Goal: Transaction & Acquisition: Download file/media

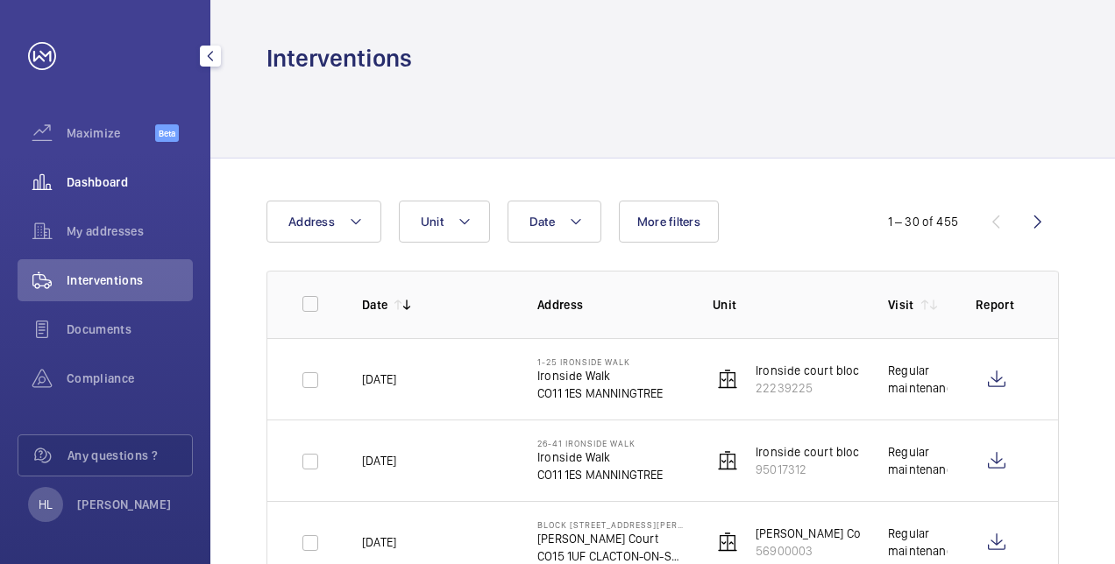
click at [144, 172] on div "Dashboard" at bounding box center [105, 182] width 175 height 42
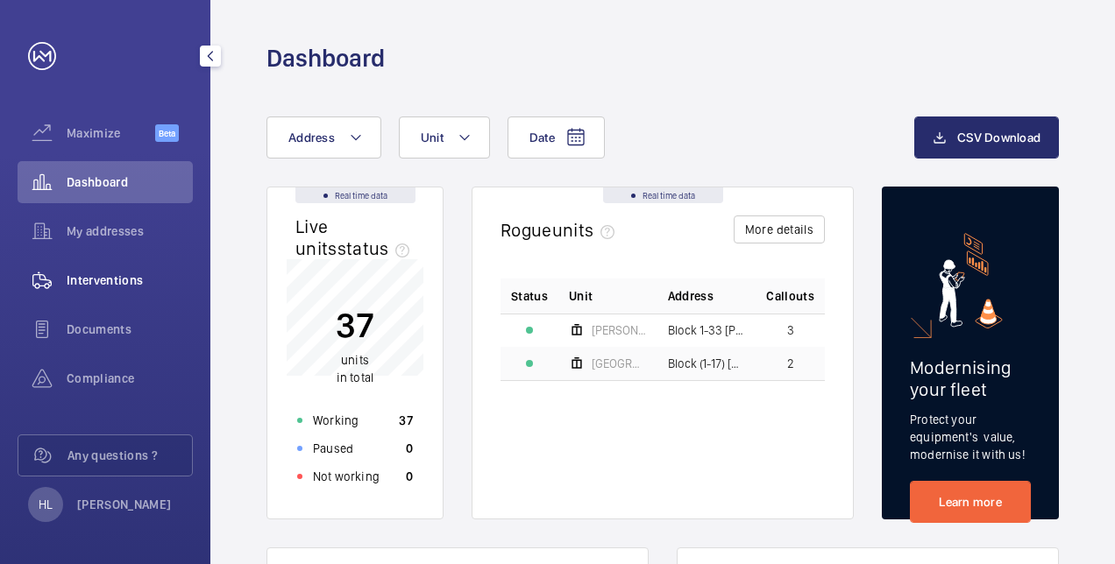
click at [126, 277] on span "Interventions" at bounding box center [130, 281] width 126 height 18
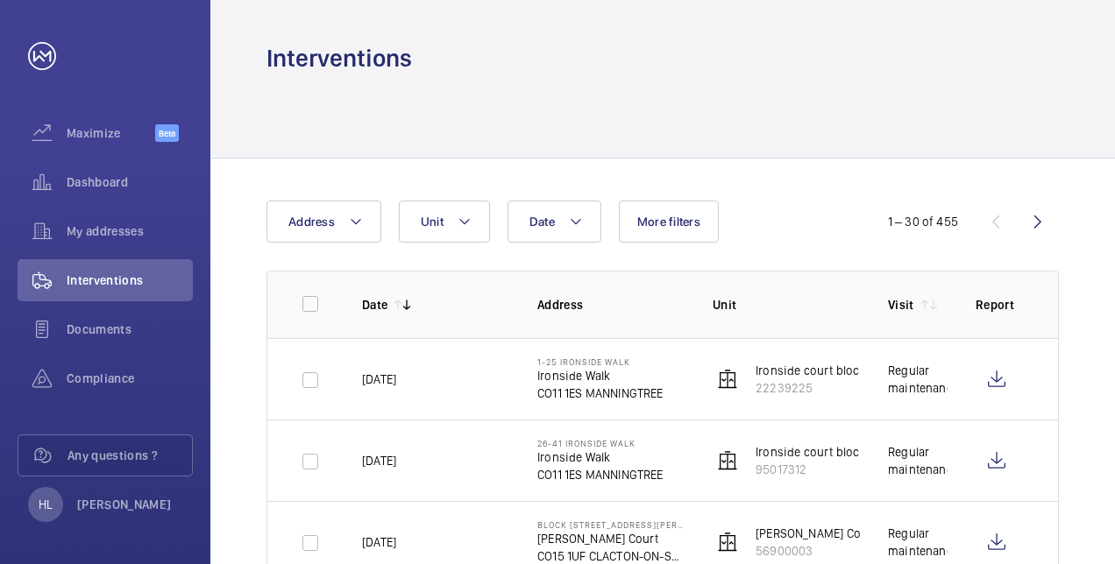
click at [561, 238] on button "Date" at bounding box center [554, 222] width 94 height 42
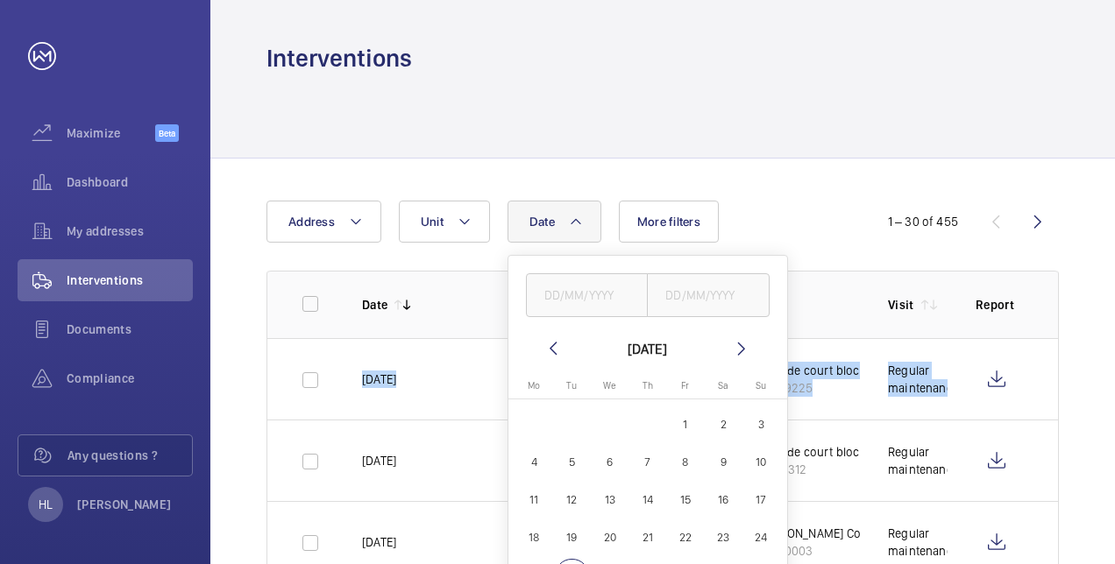
drag, startPoint x: 1114, startPoint y: 299, endPoint x: 1111, endPoint y: 355, distance: 56.2
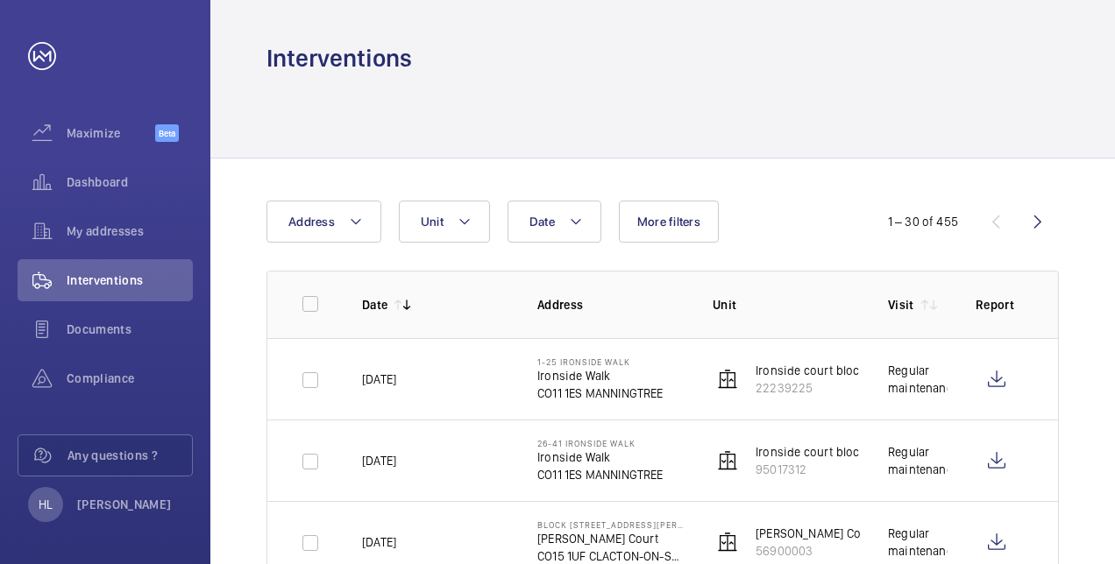
drag, startPoint x: 1111, startPoint y: 355, endPoint x: 1041, endPoint y: 161, distance: 205.7
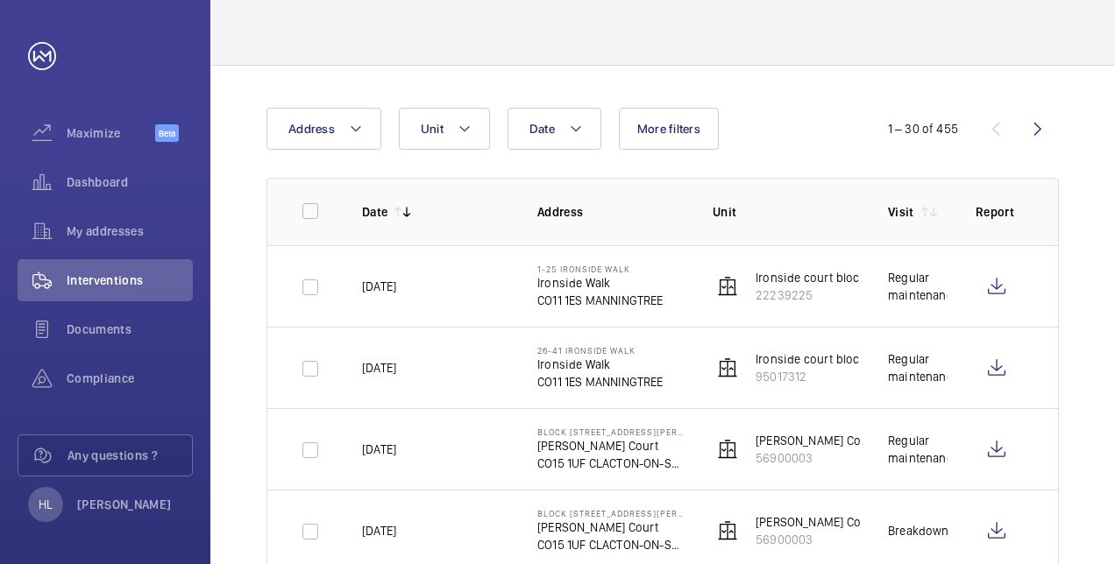
scroll to position [105, 0]
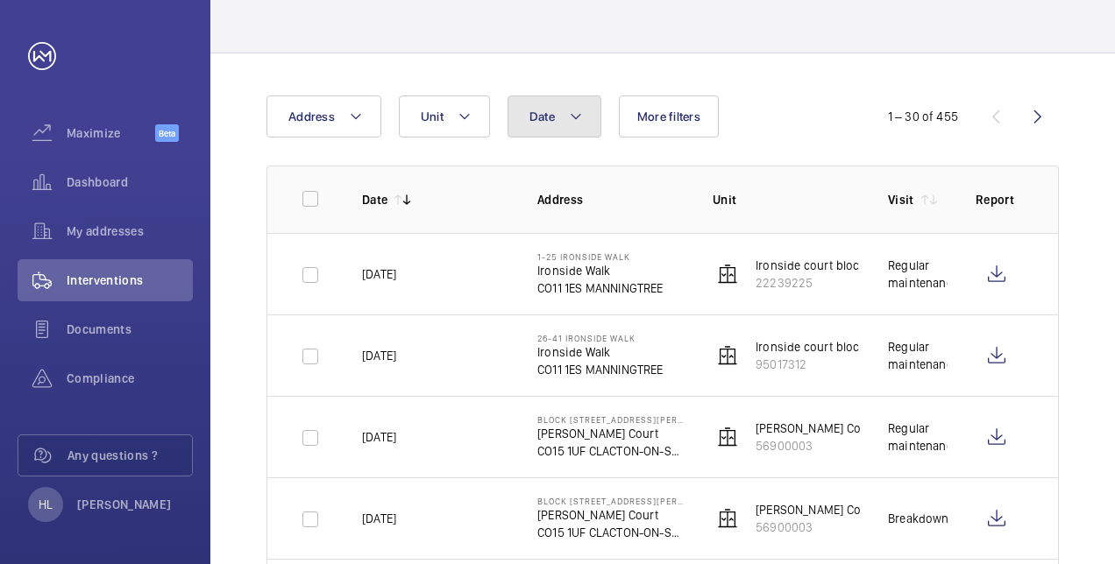
click at [580, 113] on mat-icon at bounding box center [576, 116] width 14 height 21
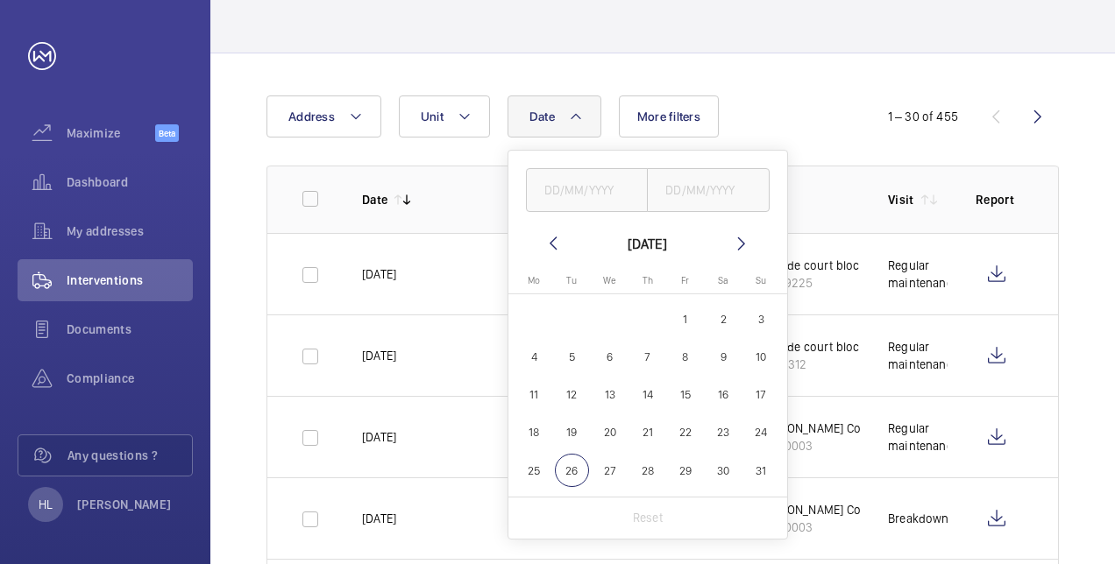
click at [694, 434] on span "22" at bounding box center [685, 433] width 34 height 34
type input "[DATE]"
click at [528, 468] on span "25" at bounding box center [534, 471] width 34 height 34
type input "25/08/2025"
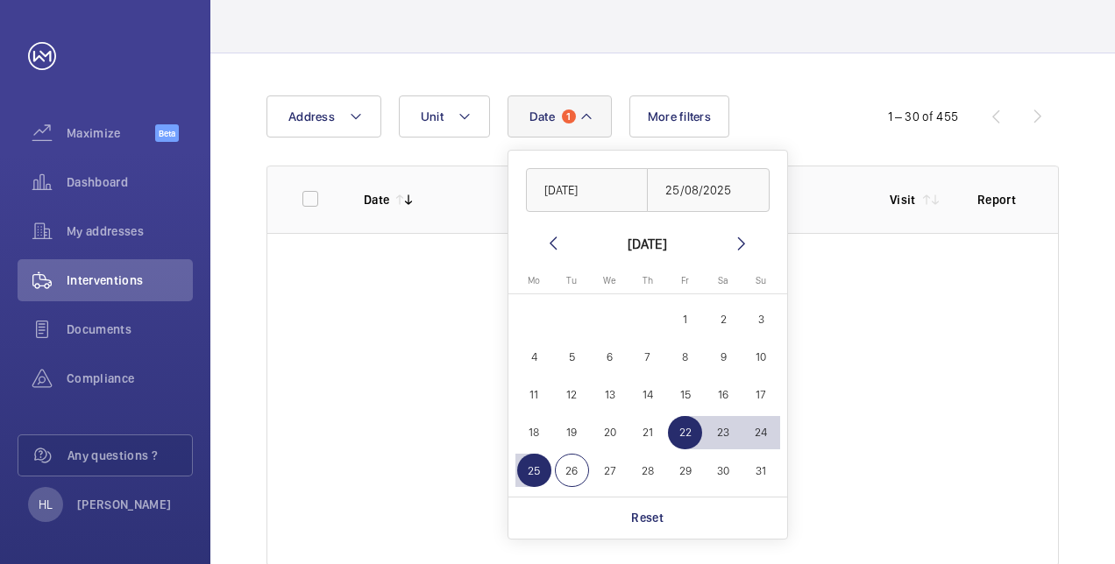
scroll to position [81, 0]
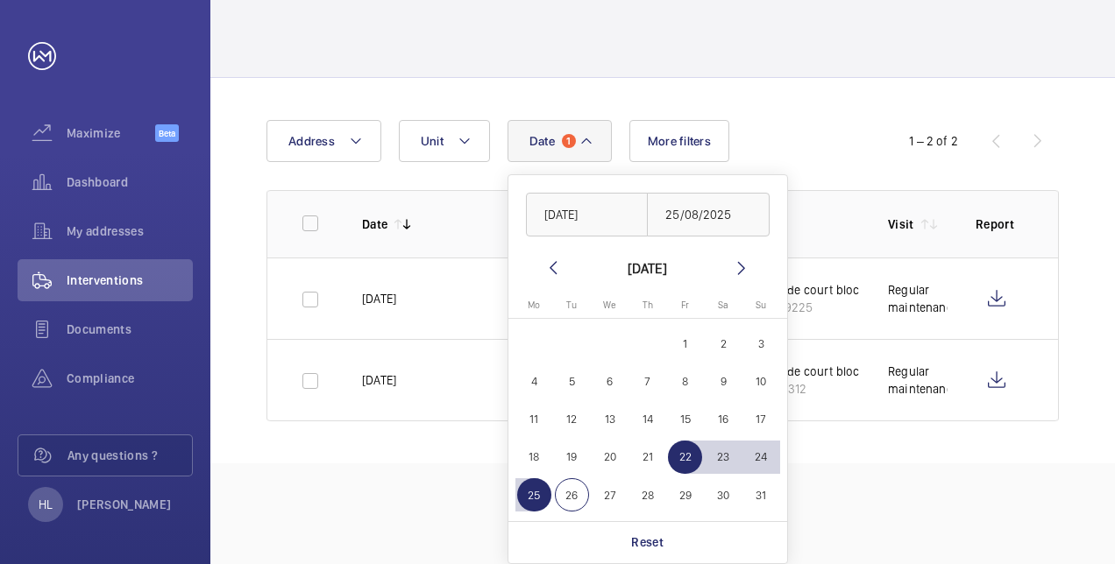
click at [456, 497] on div "Interventions Date 1 [DATE] [DATE] [DATE] [DATE] Mo [DATE] Tu [DATE] We [DATE] …" at bounding box center [662, 282] width 905 height 564
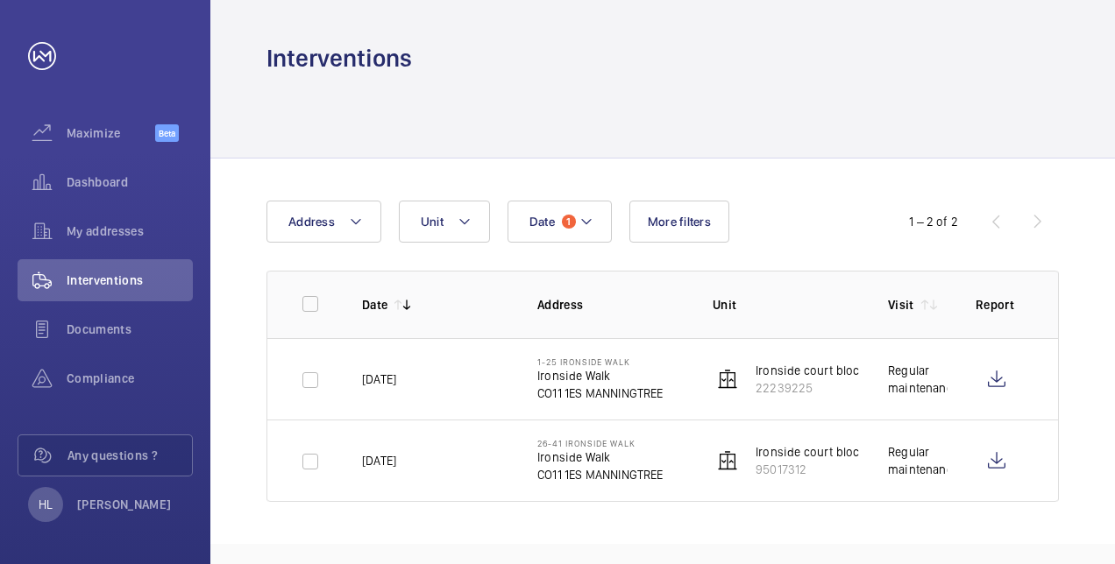
scroll to position [0, 0]
click at [315, 301] on input "checkbox" at bounding box center [310, 304] width 35 height 35
checkbox input "true"
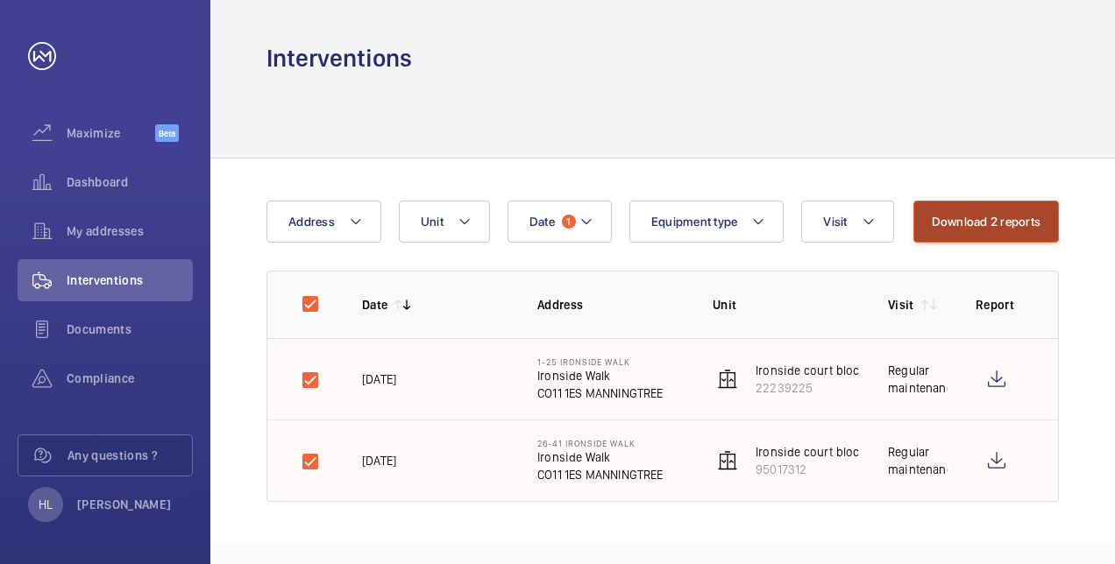
click at [1020, 211] on button "Download 2 reports" at bounding box center [986, 222] width 146 height 42
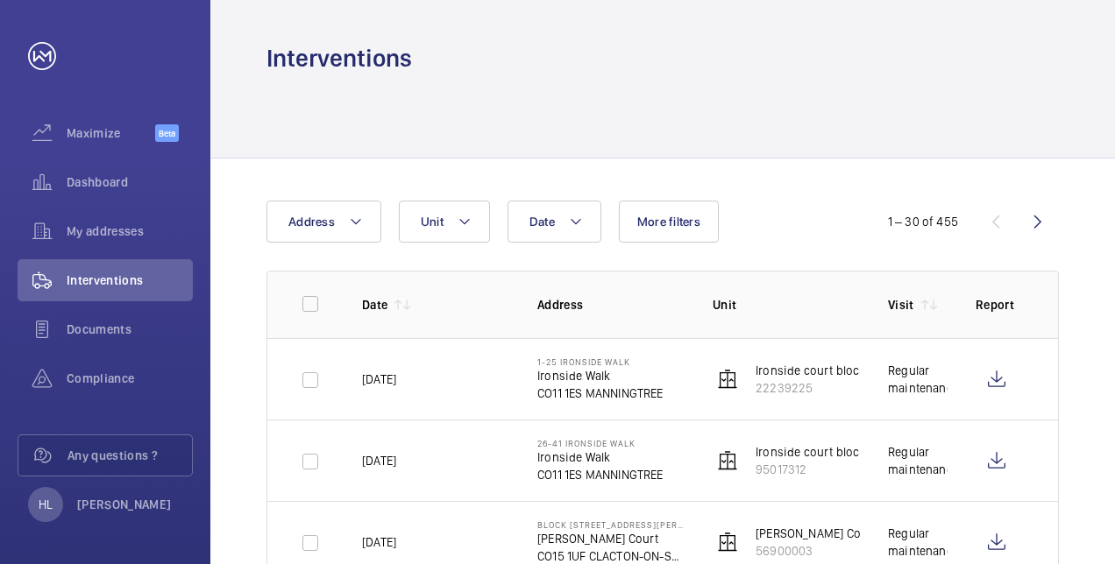
click at [417, 61] on div "Interventions" at bounding box center [662, 58] width 792 height 32
